Goal: Task Accomplishment & Management: Use online tool/utility

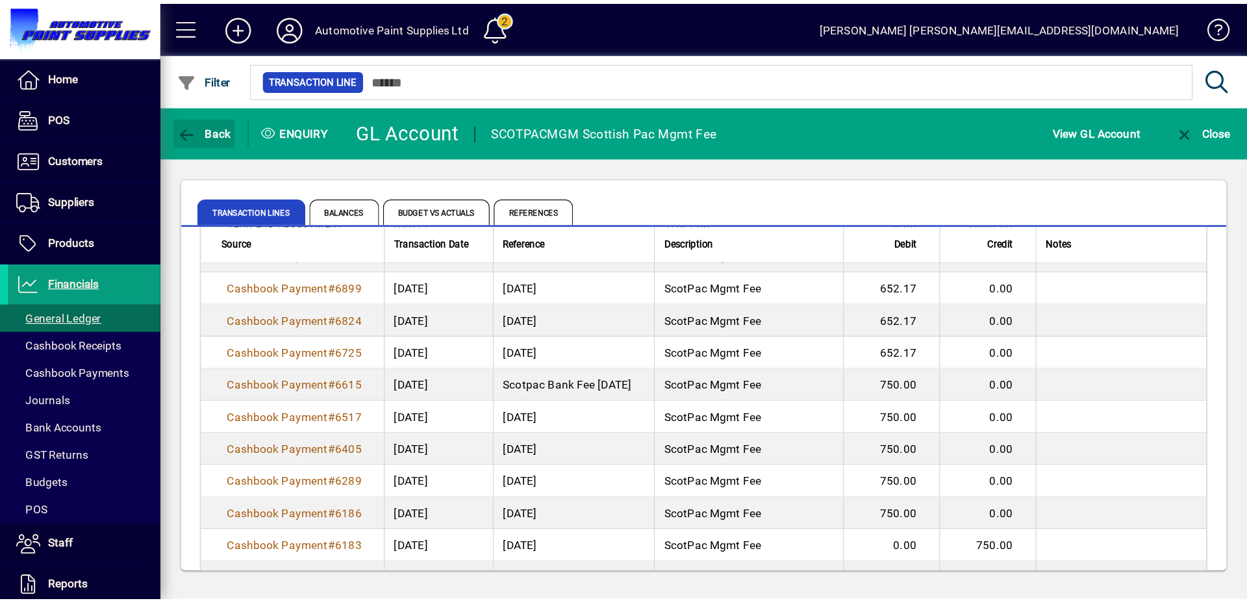
scroll to position [888, 0]
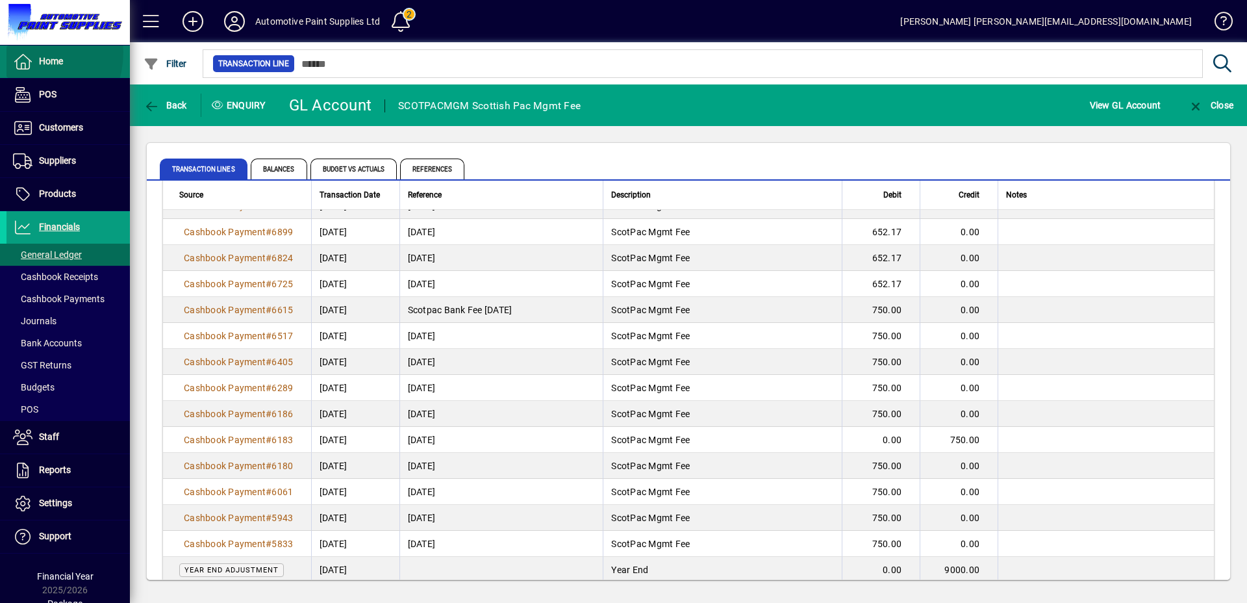
click at [21, 52] on span at bounding box center [67, 61] width 123 height 31
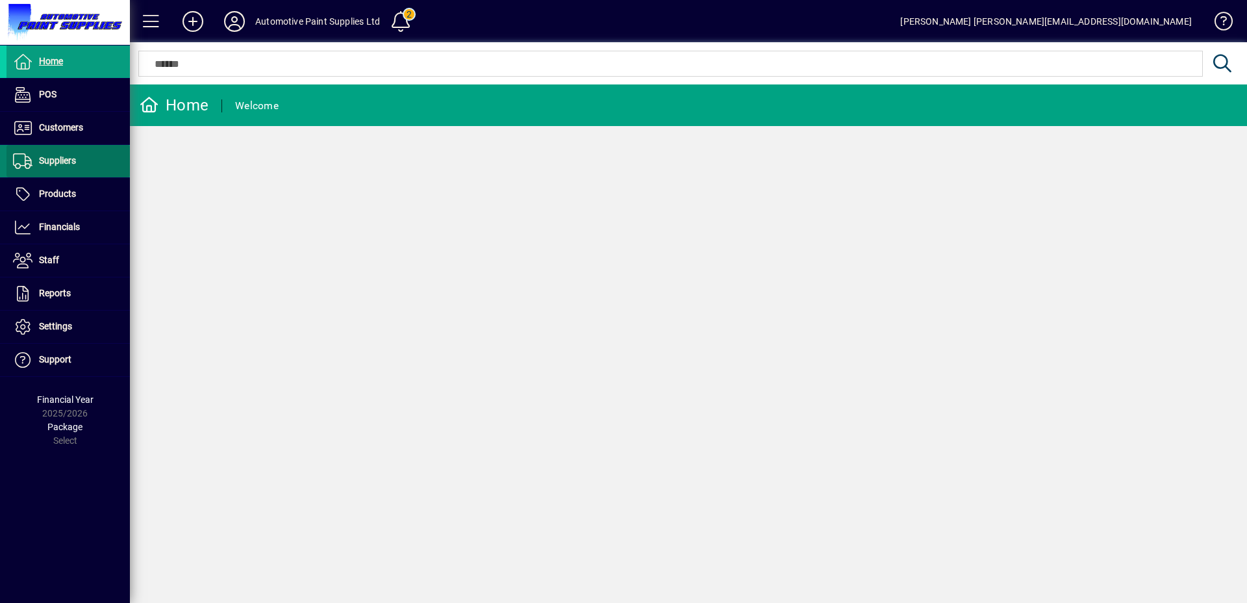
click at [58, 171] on span at bounding box center [67, 161] width 123 height 31
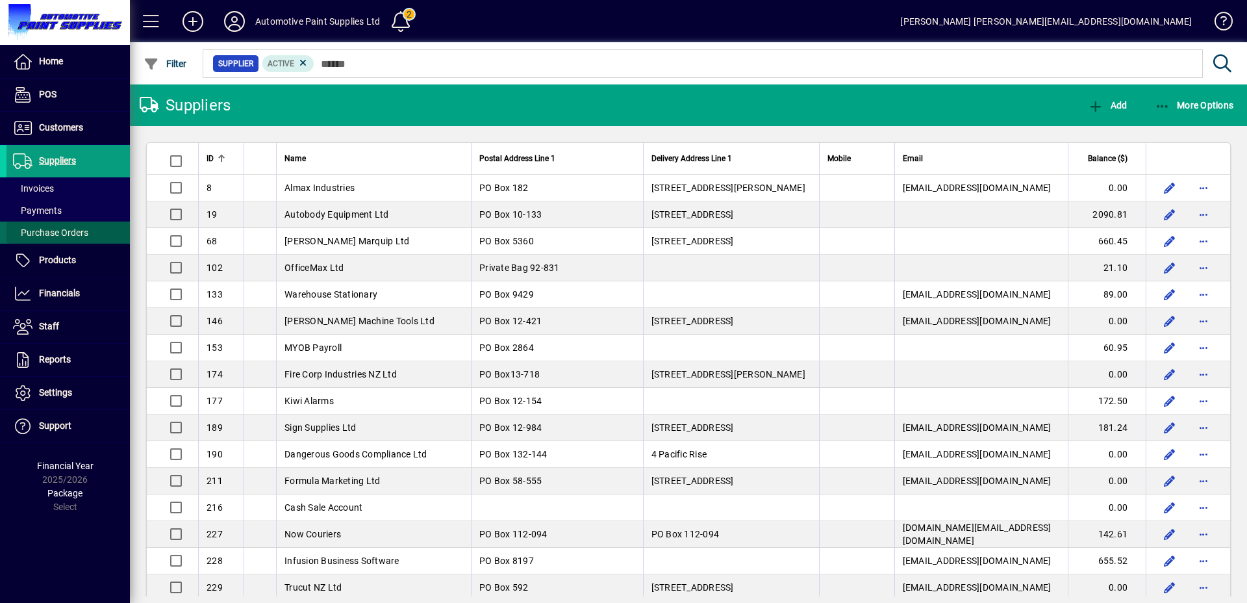
click at [55, 231] on span "Purchase Orders" at bounding box center [50, 232] width 75 height 10
